Goal: Find specific page/section: Find specific page/section

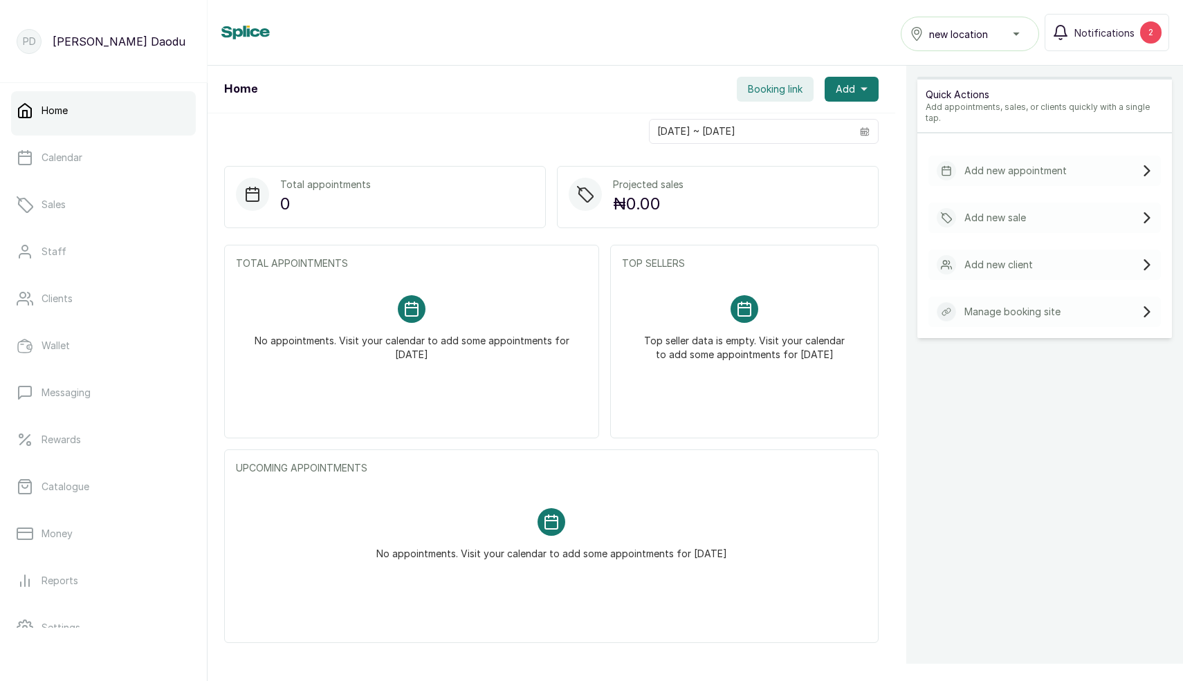
click at [970, 44] on button "new location" at bounding box center [970, 34] width 138 height 35
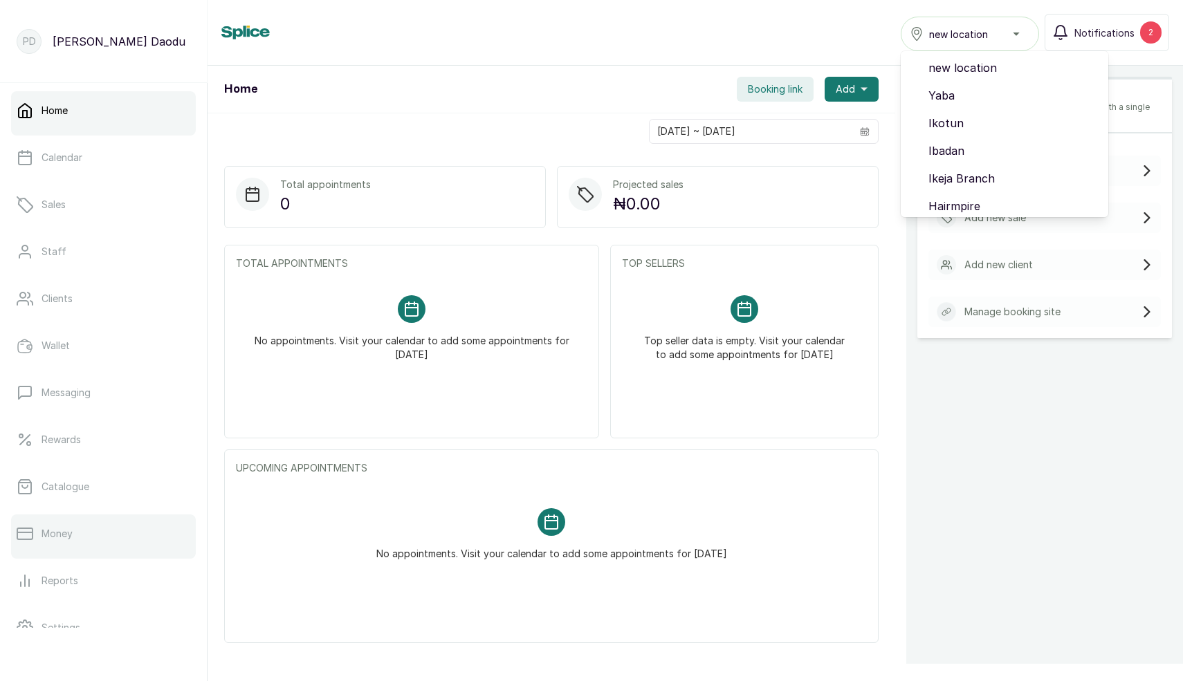
click at [53, 552] on link "Money" at bounding box center [103, 534] width 185 height 39
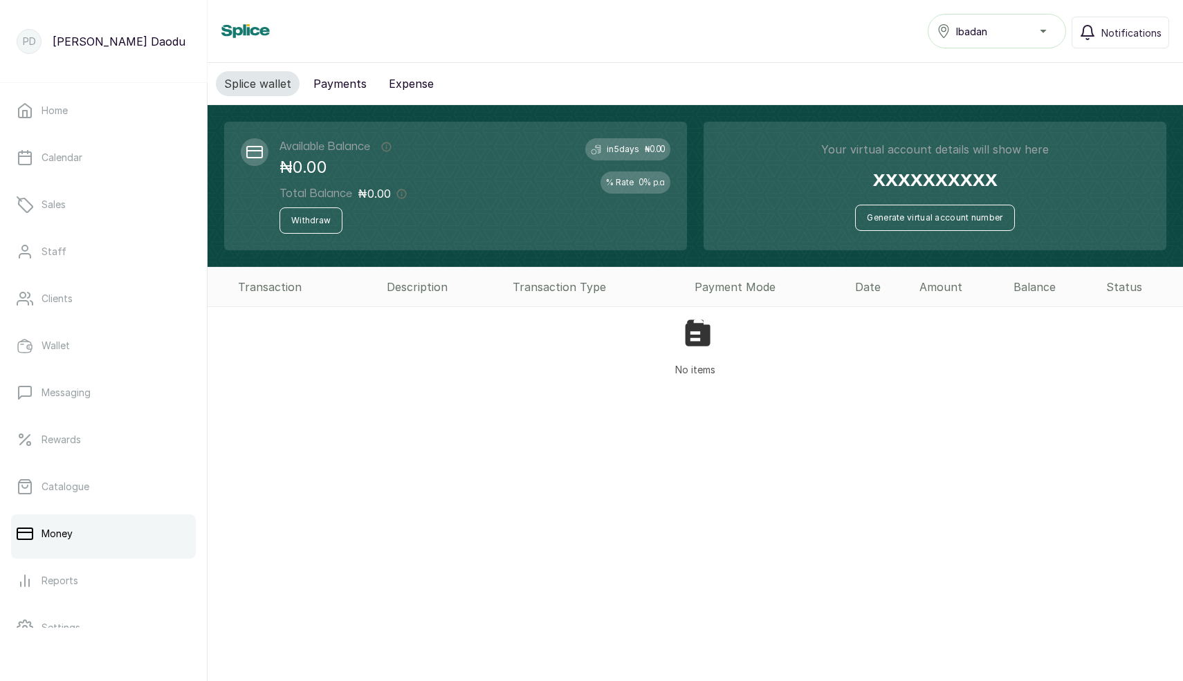
click at [969, 32] on span "Ibadan" at bounding box center [971, 31] width 31 height 15
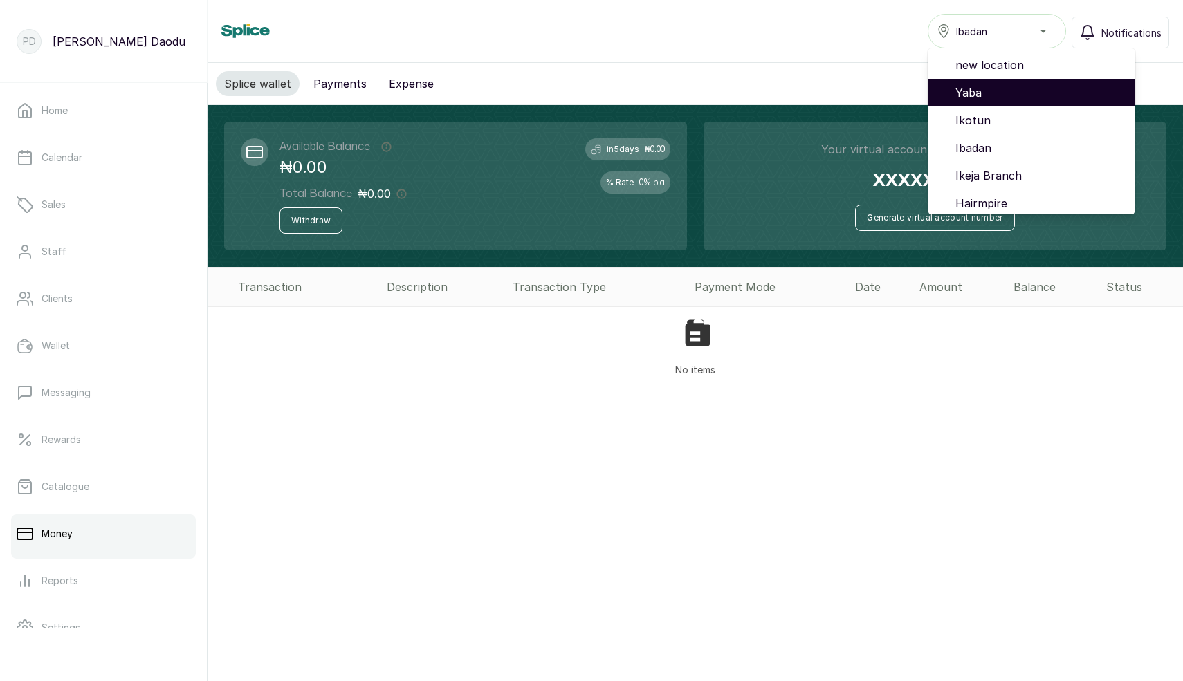
click at [976, 83] on li "Yaba" at bounding box center [1032, 93] width 208 height 28
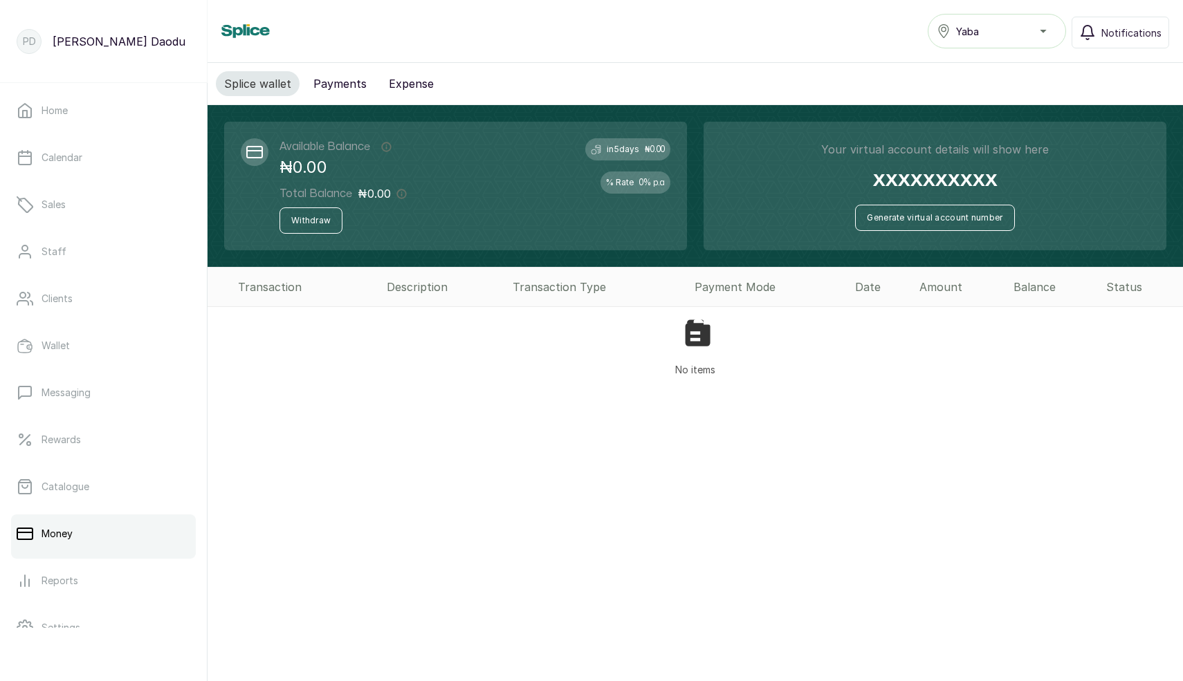
click at [992, 38] on div "Yaba" at bounding box center [997, 31] width 120 height 17
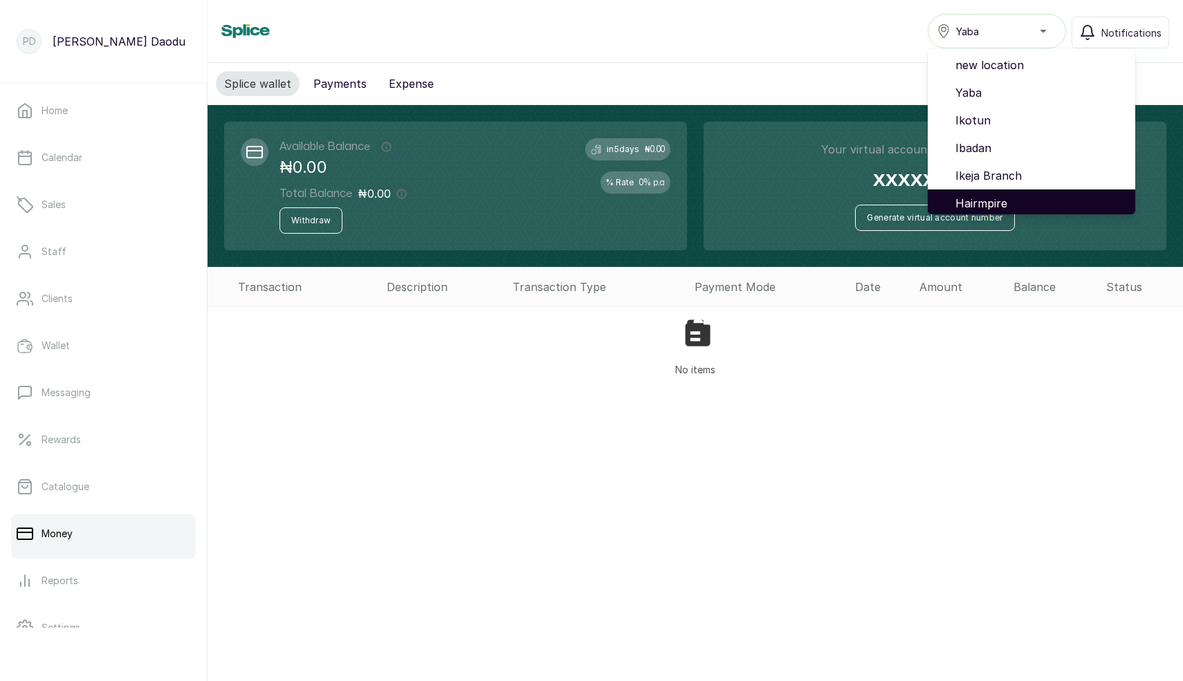
click at [989, 199] on span "Hairmpire" at bounding box center [1039, 203] width 169 height 17
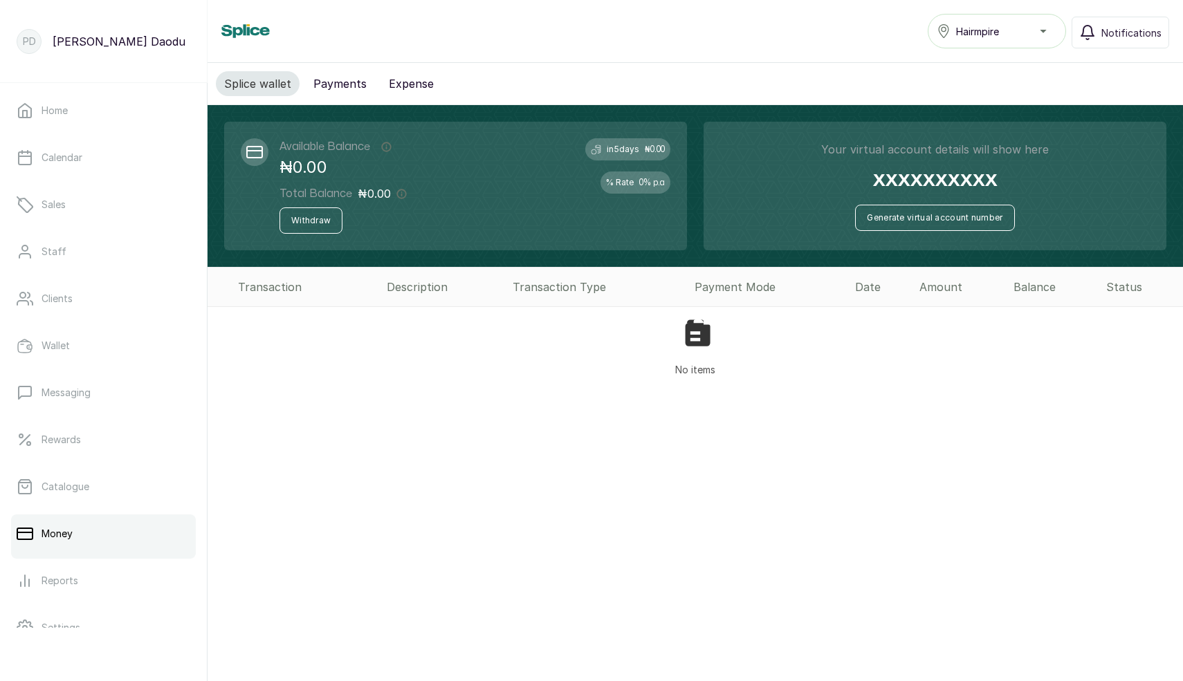
click at [1005, 42] on button "Hairmpire" at bounding box center [997, 31] width 138 height 35
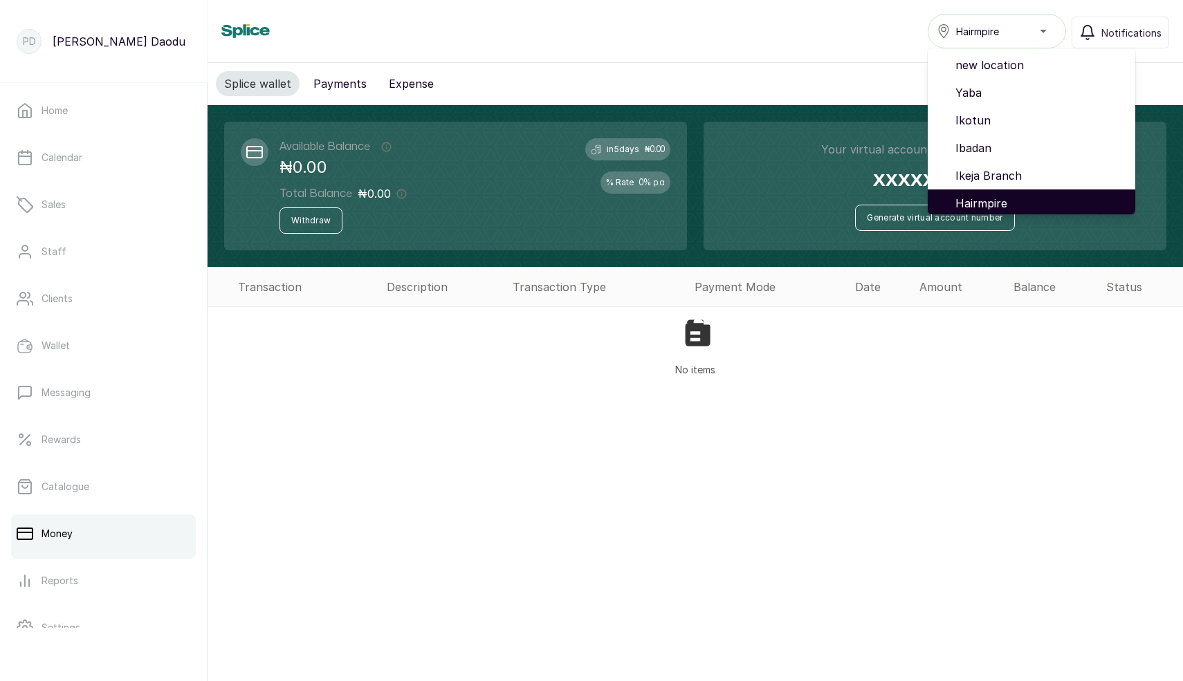
click at [991, 195] on span "Hairmpire" at bounding box center [1039, 203] width 169 height 17
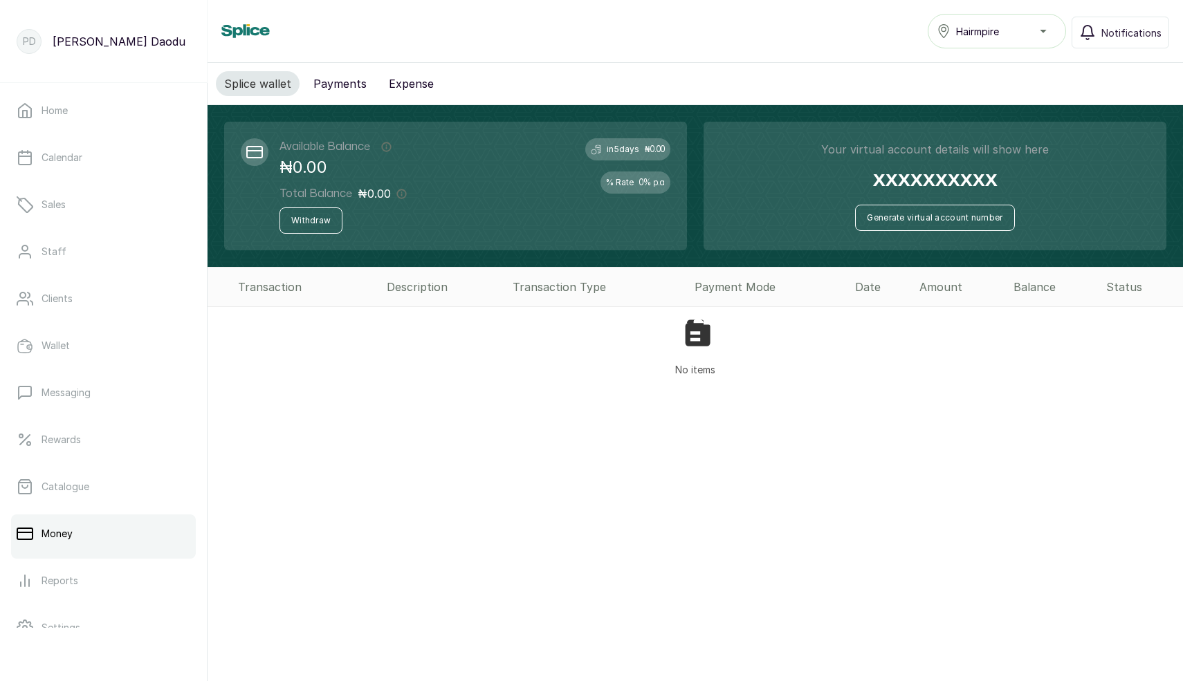
click at [1011, 34] on div "Hairmpire" at bounding box center [997, 31] width 120 height 17
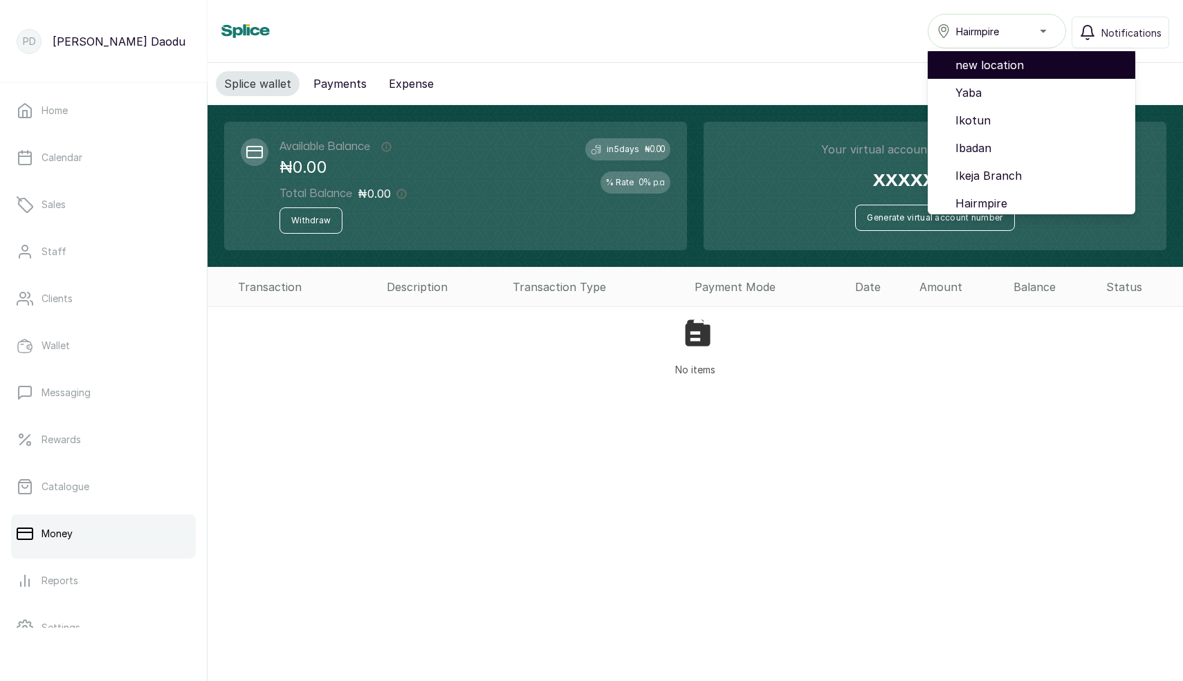
click at [987, 64] on span "new location" at bounding box center [1039, 65] width 169 height 17
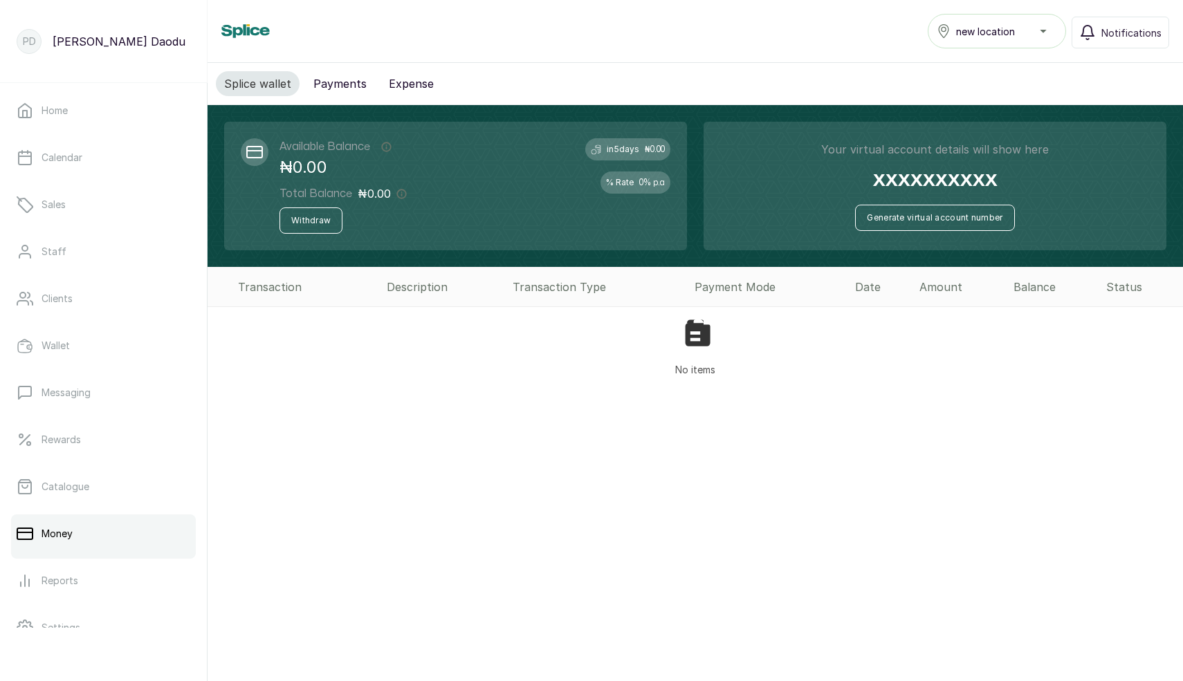
click at [982, 30] on span "new location" at bounding box center [985, 31] width 59 height 15
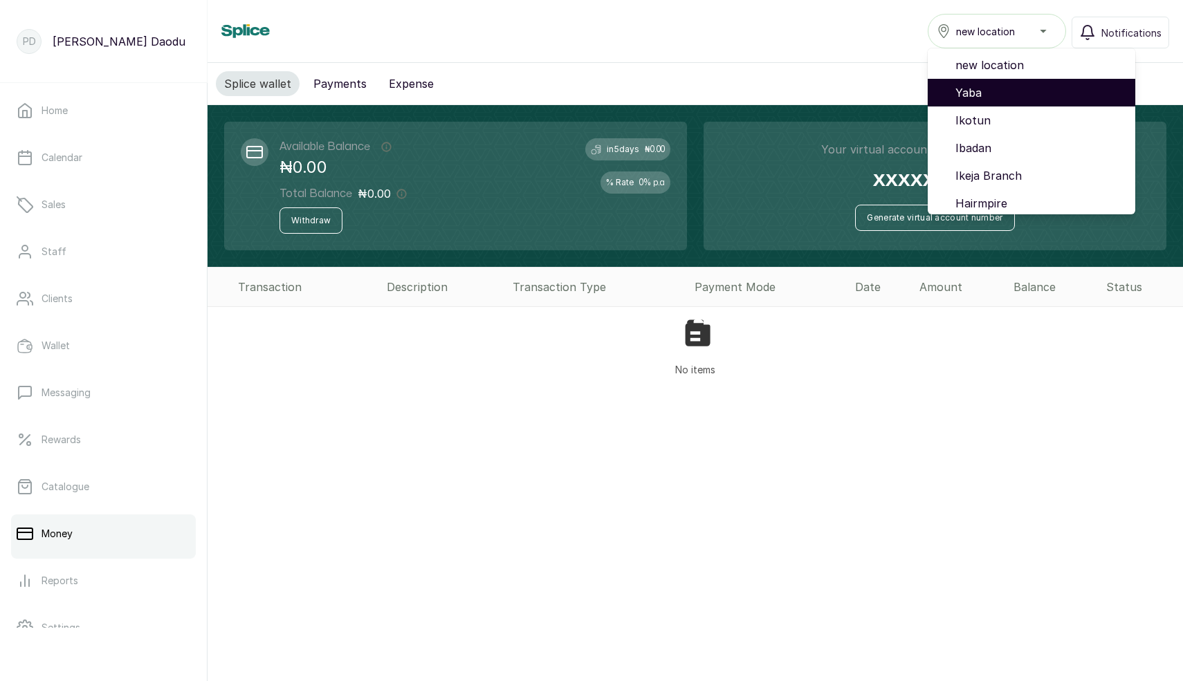
click at [982, 90] on span "Yaba" at bounding box center [1039, 92] width 169 height 17
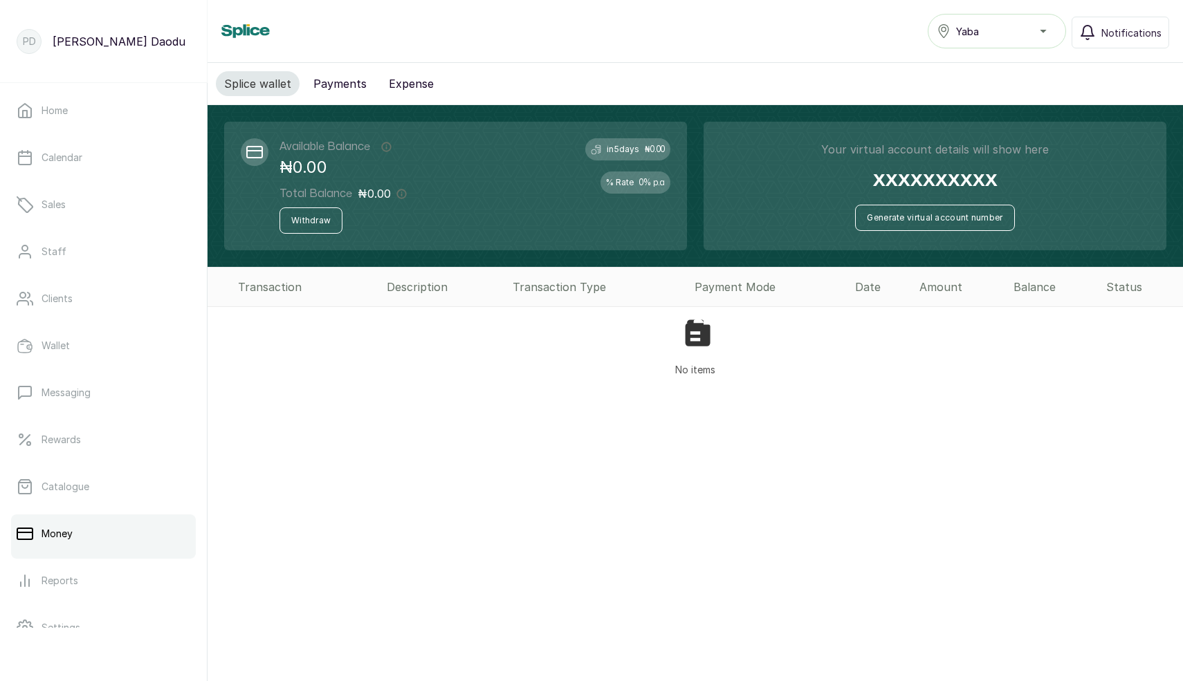
click at [988, 28] on div "Yaba" at bounding box center [997, 31] width 120 height 17
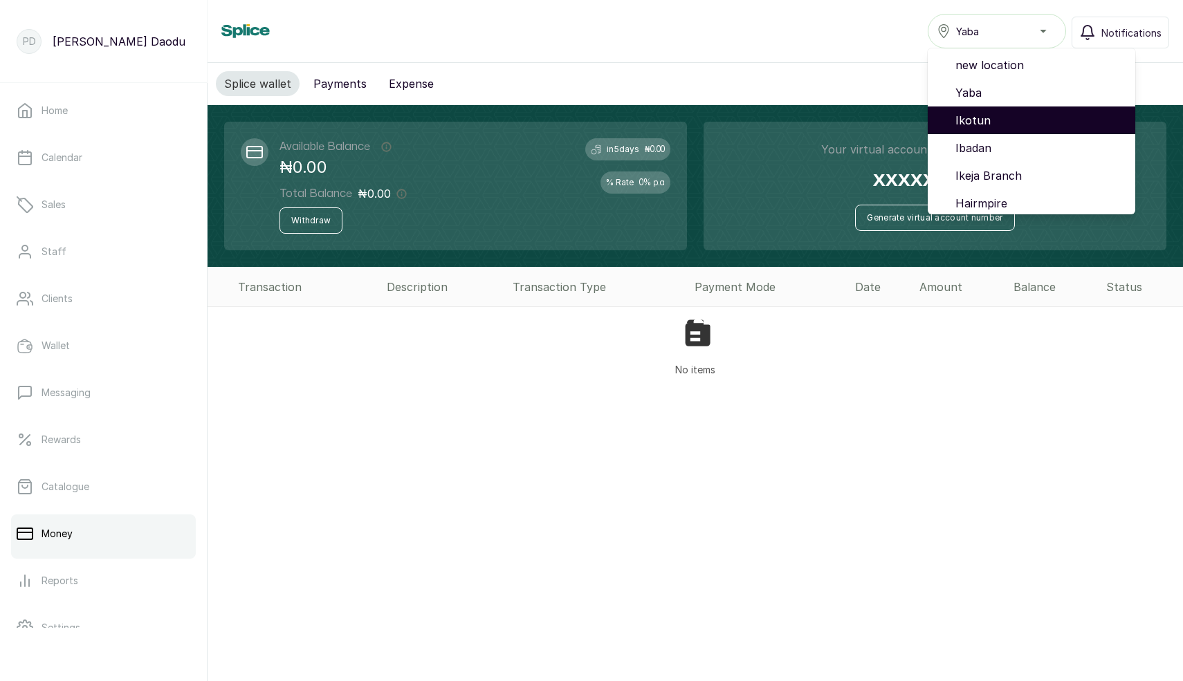
click at [980, 121] on span "Ikotun" at bounding box center [1039, 120] width 169 height 17
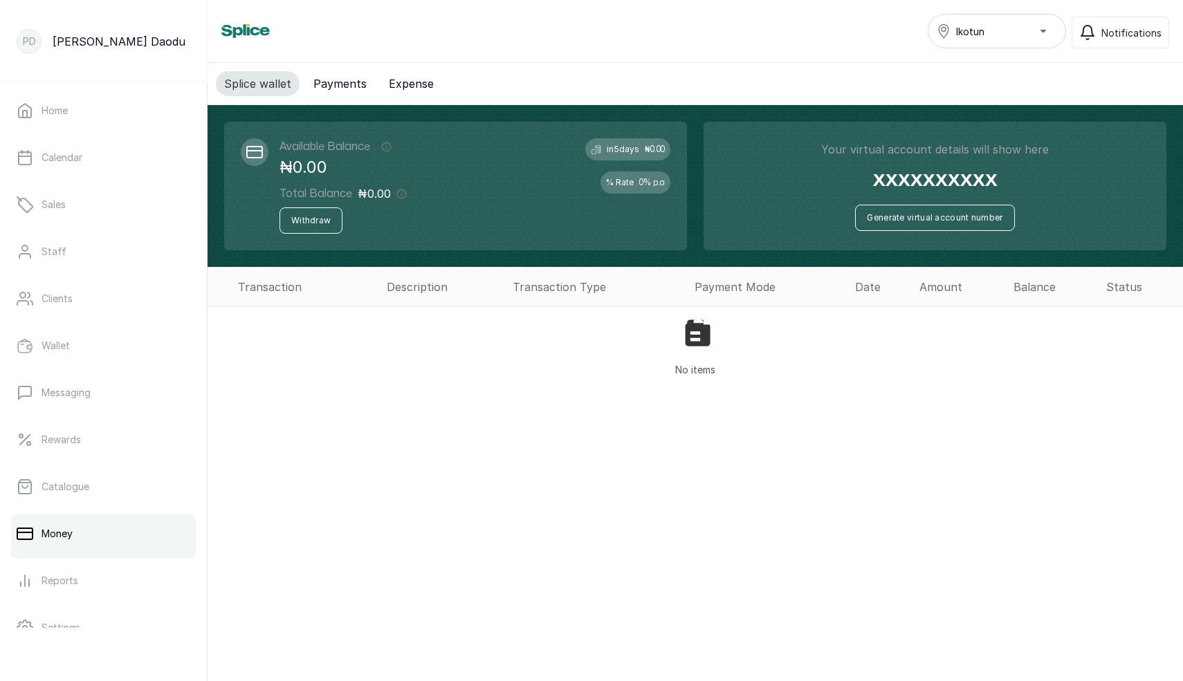
click at [980, 31] on span "Ikotun" at bounding box center [970, 31] width 28 height 15
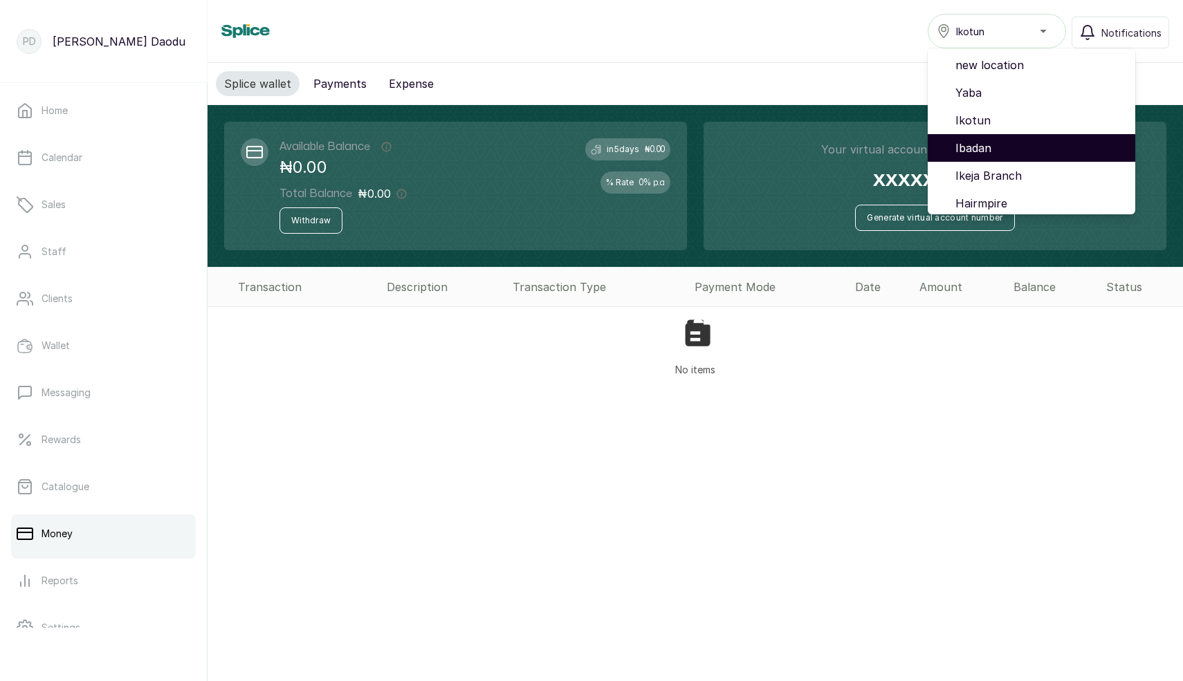
click at [969, 143] on span "Ibadan" at bounding box center [1039, 148] width 169 height 17
